Goal: Information Seeking & Learning: Learn about a topic

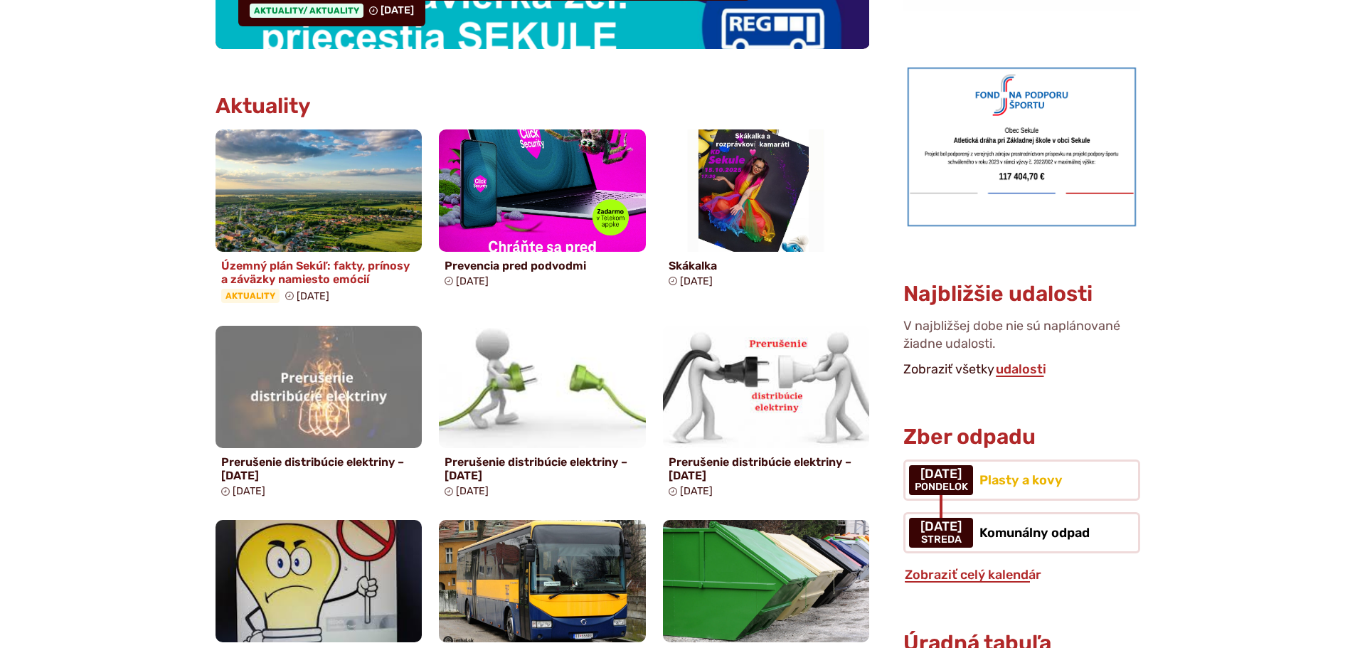
scroll to position [640, 0]
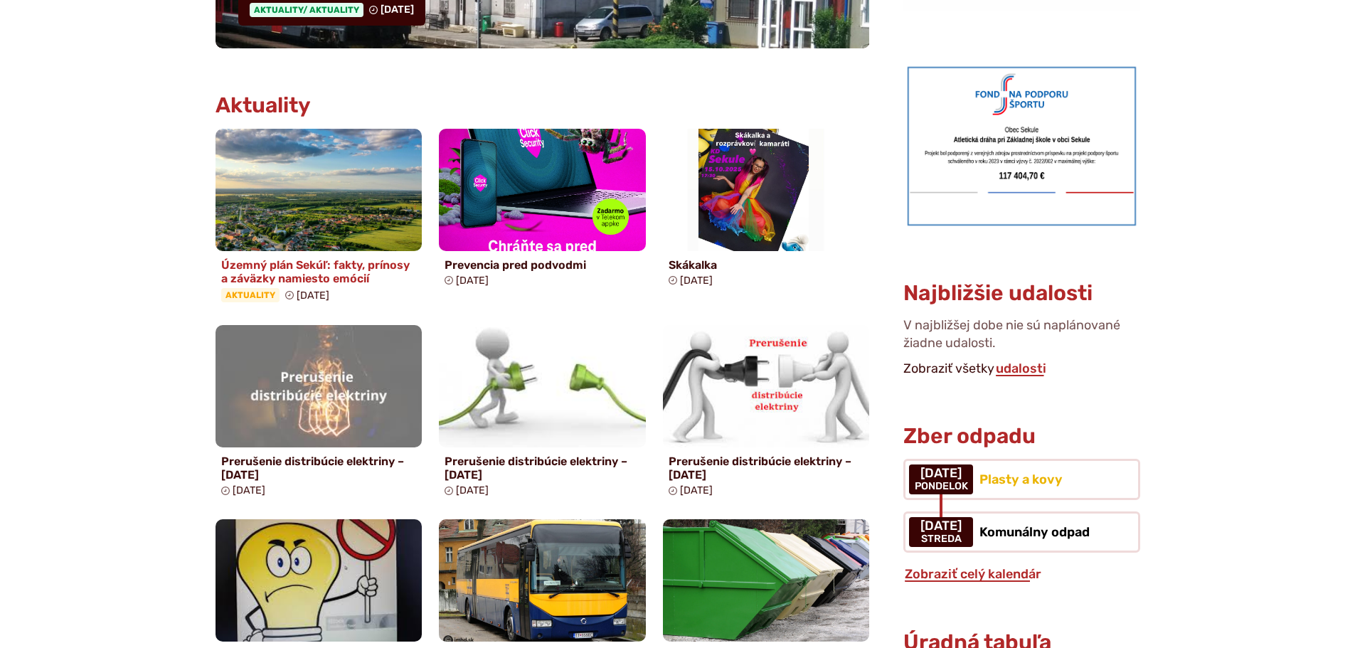
click at [297, 265] on h4 "Územný plán Sekúľ: fakty, prínosy a záväzky namiesto emócií" at bounding box center [319, 271] width 196 height 27
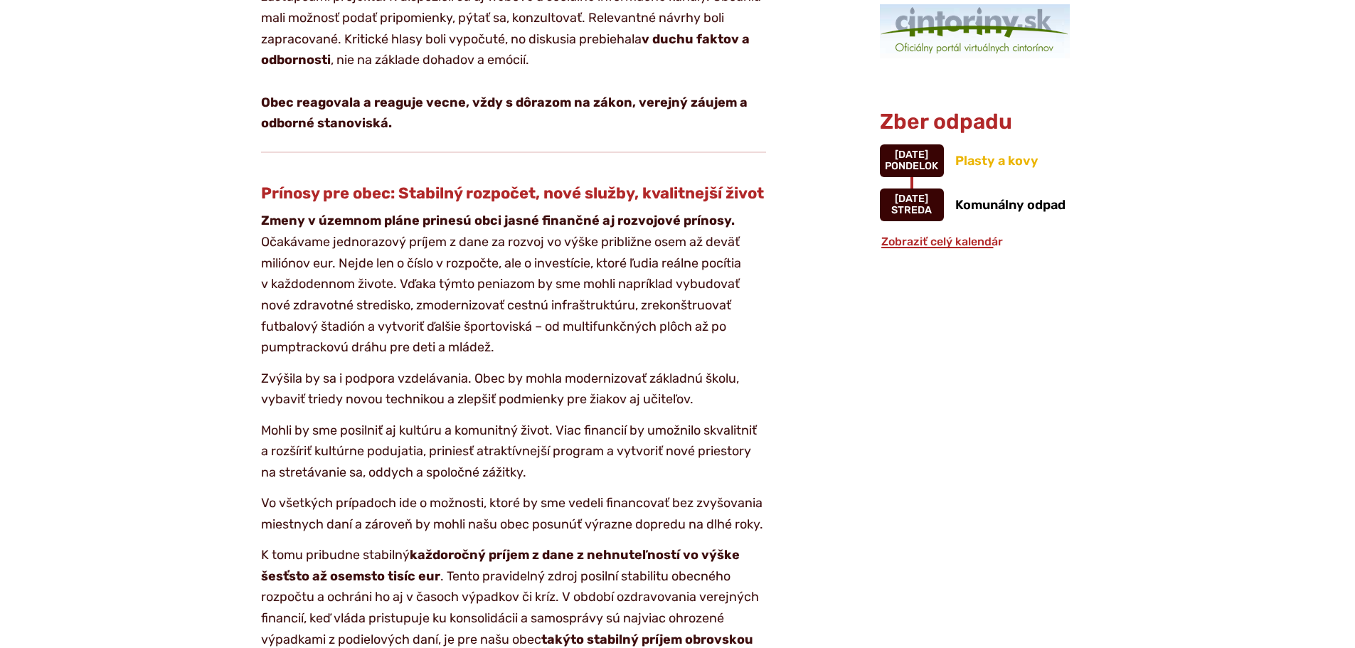
scroll to position [1351, 0]
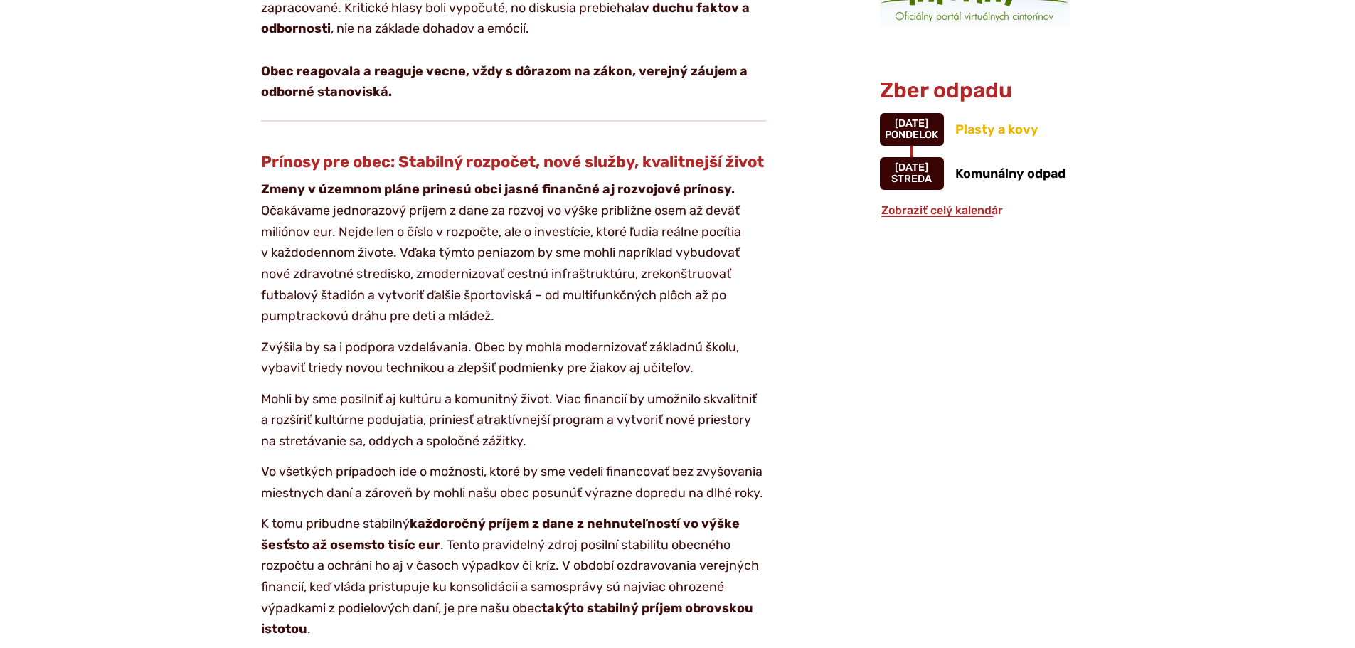
click at [375, 262] on p "Zmeny v územnom pláne prinesú obci jasné finančné aj rozvojové prínosy. Očakáva…" at bounding box center [513, 253] width 505 height 148
click at [880, 574] on aside "Verejné dokumenty Povinné zverejňovanie Kalendár udalostí Plánované podujatia P…" at bounding box center [1010, 441] width 306 height 2786
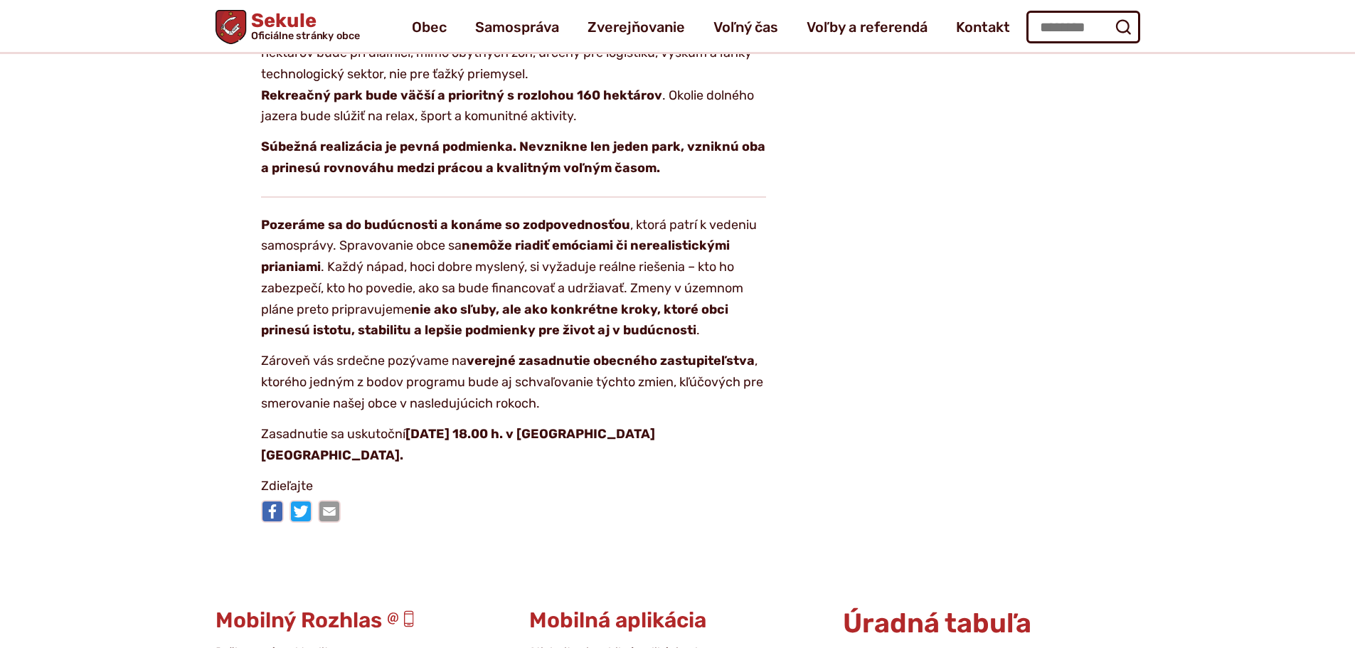
scroll to position [2560, 0]
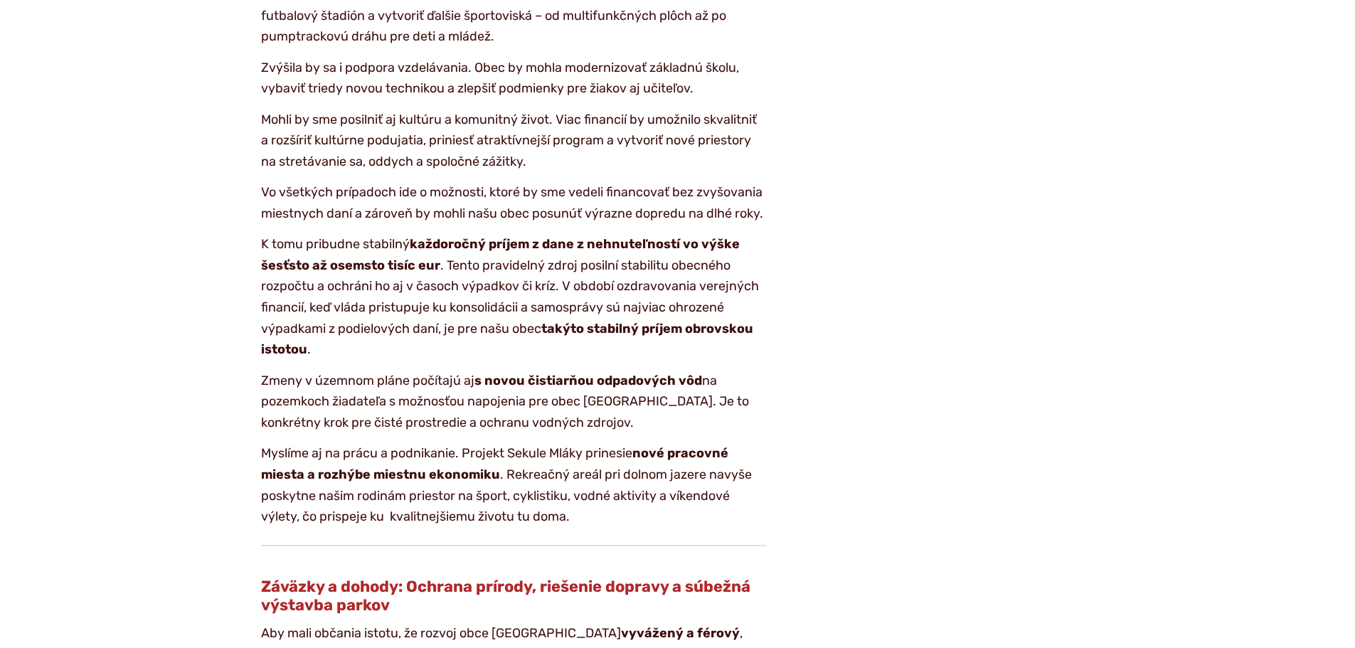
scroll to position [1707, 0]
